Goal: Task Accomplishment & Management: Use online tool/utility

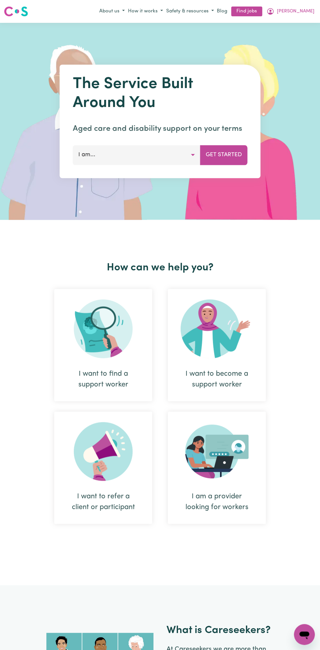
click at [312, 11] on button "[PERSON_NAME]" at bounding box center [290, 11] width 51 height 11
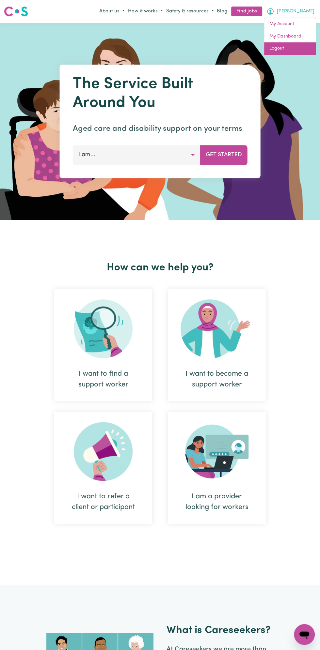
click at [293, 45] on link "Logout" at bounding box center [290, 48] width 52 height 12
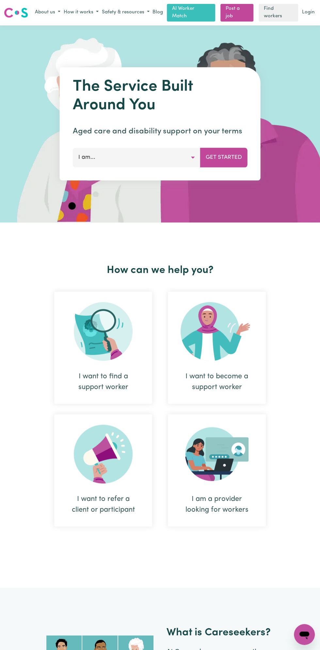
click at [308, 11] on link "Login" at bounding box center [307, 13] width 15 height 10
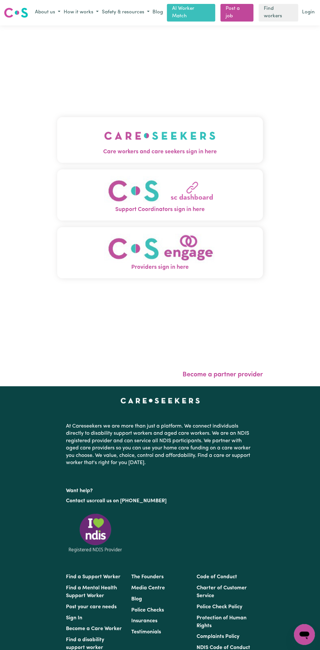
click at [198, 148] on span "Care workers and care seekers sign in here" at bounding box center [159, 152] width 205 height 8
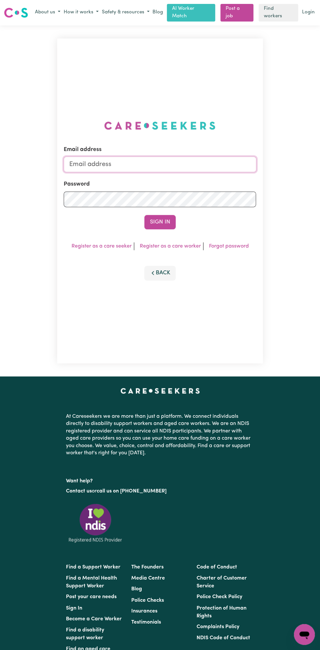
click at [128, 159] on input "Email address" at bounding box center [160, 165] width 192 height 16
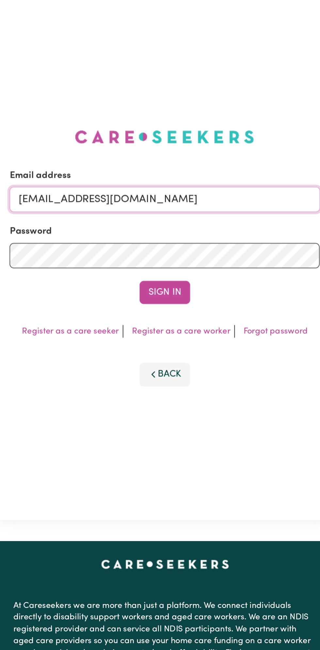
type input "[EMAIL_ADDRESS][DOMAIN_NAME]"
click at [166, 223] on button "Sign In" at bounding box center [159, 222] width 31 height 14
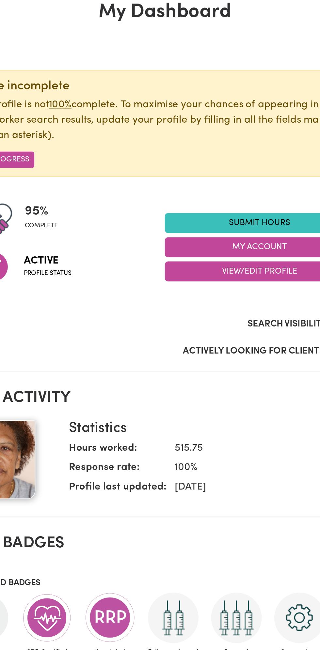
click at [222, 179] on link "Submit Hours" at bounding box center [218, 179] width 117 height 12
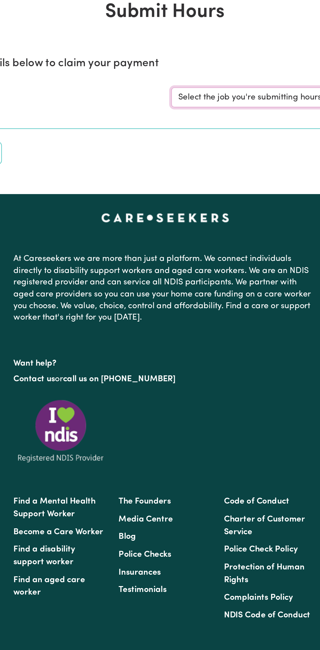
click at [218, 101] on select "Select the job you're submitting hours for... [Vartouhie ([PERSON_NAME]) [PERSO…" at bounding box center [240, 101] width 152 height 12
select select "13810"
click at [164, 95] on select "Select the job you're submitting hours for... [Vartouhie ([PERSON_NAME]) [PERSO…" at bounding box center [240, 101] width 152 height 12
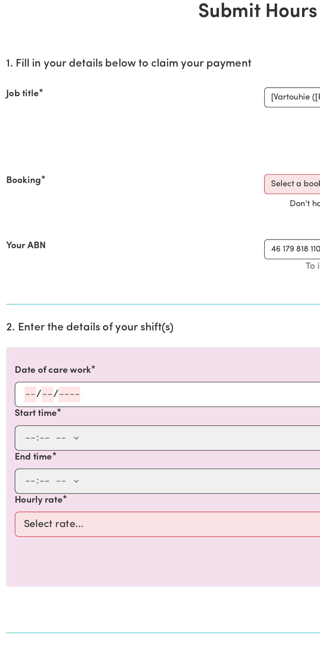
click at [26, 283] on input "number" at bounding box center [29, 286] width 7 height 10
